Goal: Task Accomplishment & Management: Use online tool/utility

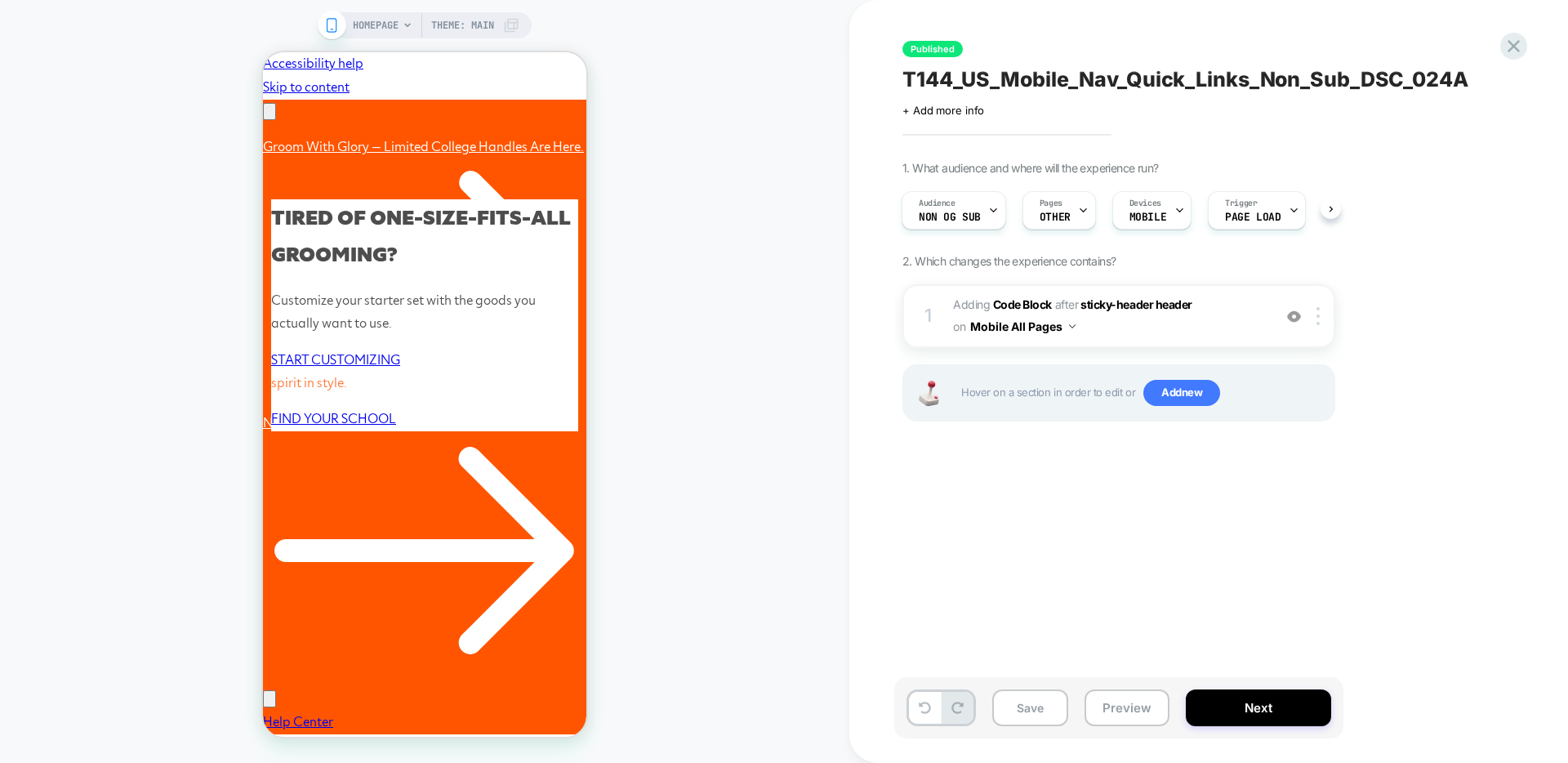
scroll to position [0, 253]
click at [1509, 45] on icon at bounding box center [1514, 47] width 22 height 22
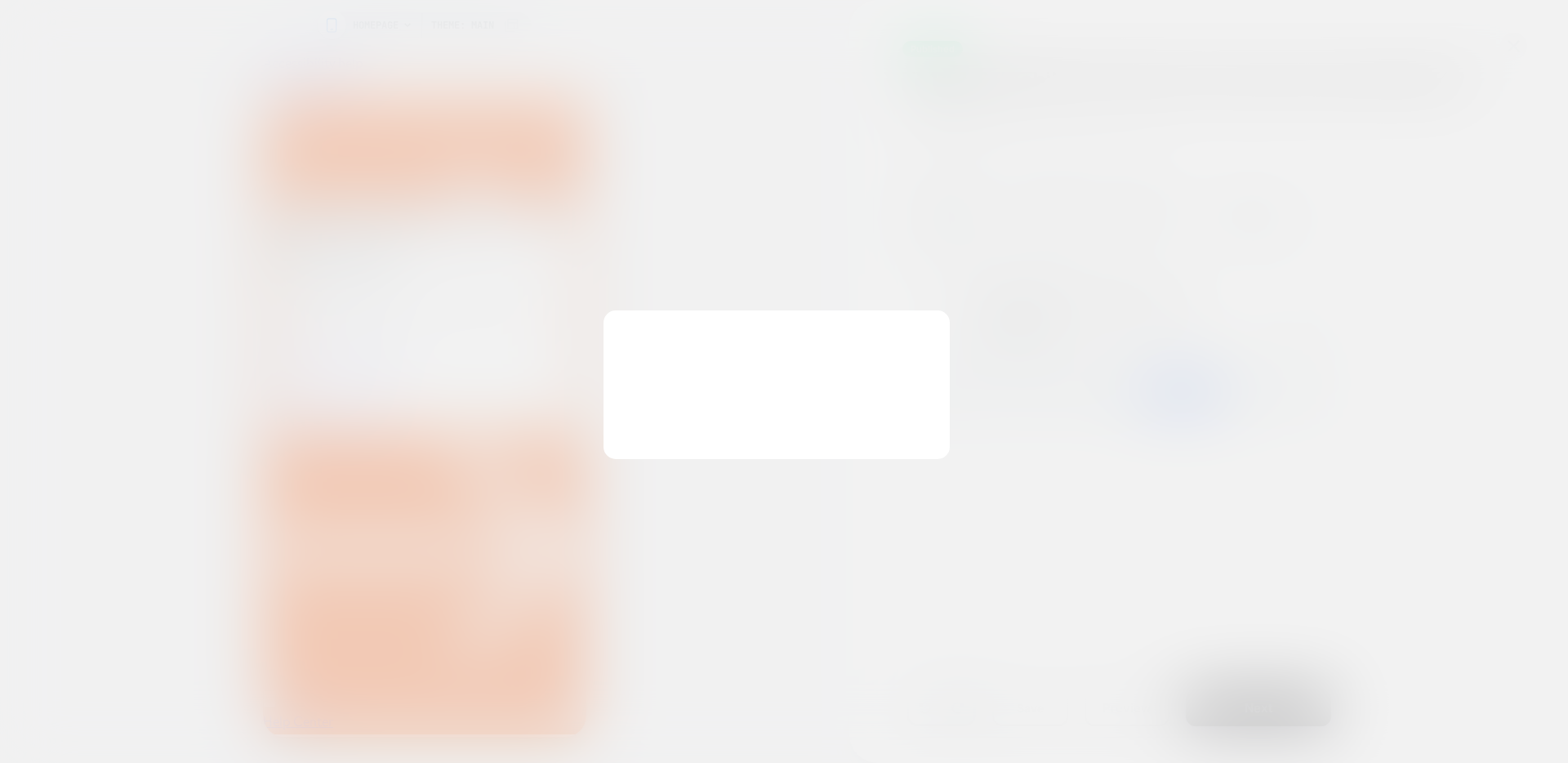
scroll to position [0, 0]
click at [716, 425] on button "Discard Changes" at bounding box center [701, 421] width 147 height 50
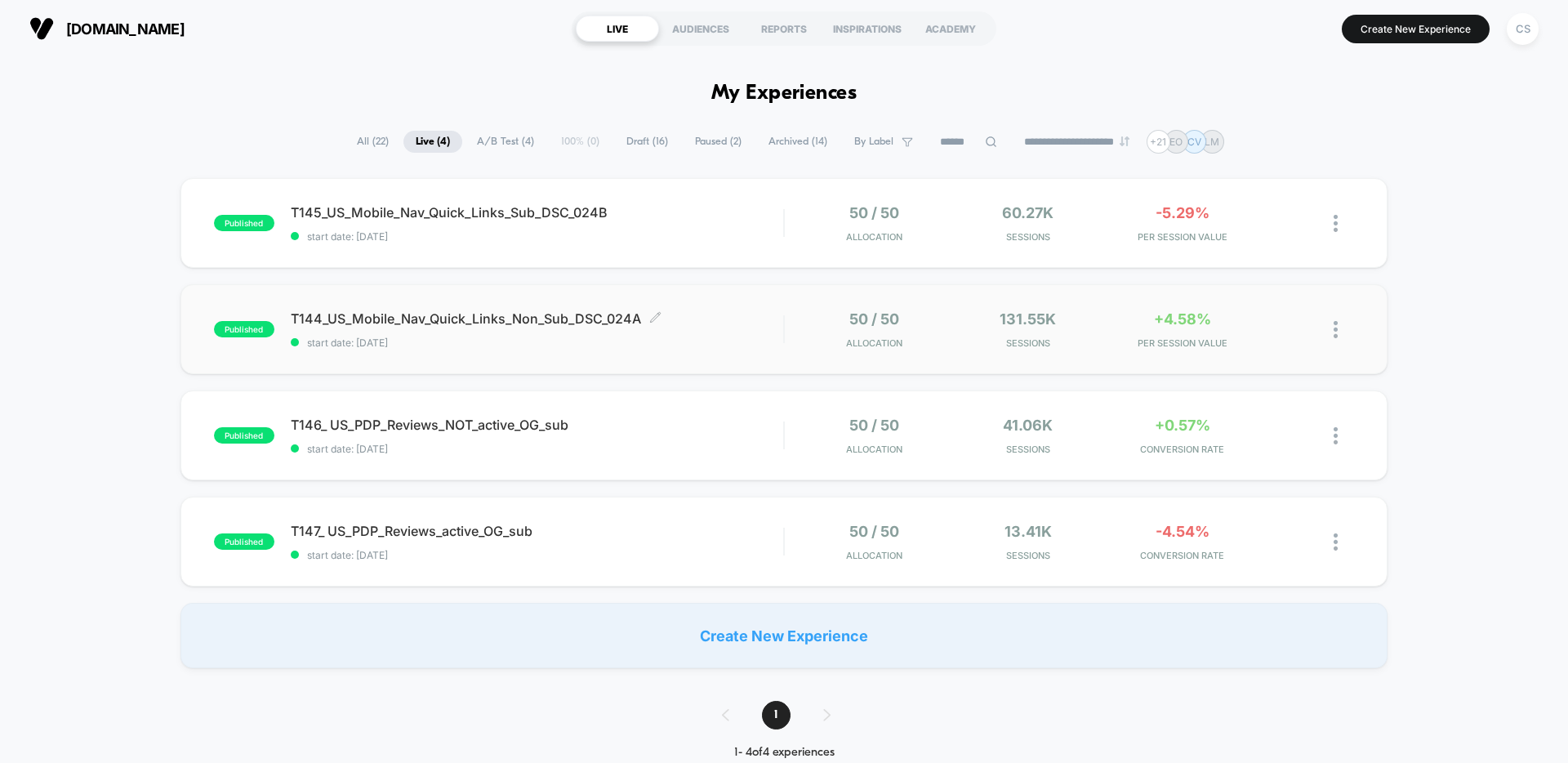
click at [705, 325] on span "T144_US_Mobile_Nav_Quick_Links_Non_Sub_DSC_024A Click to edit experience details" at bounding box center [537, 318] width 493 height 16
